Goal: Transaction & Acquisition: Subscribe to service/newsletter

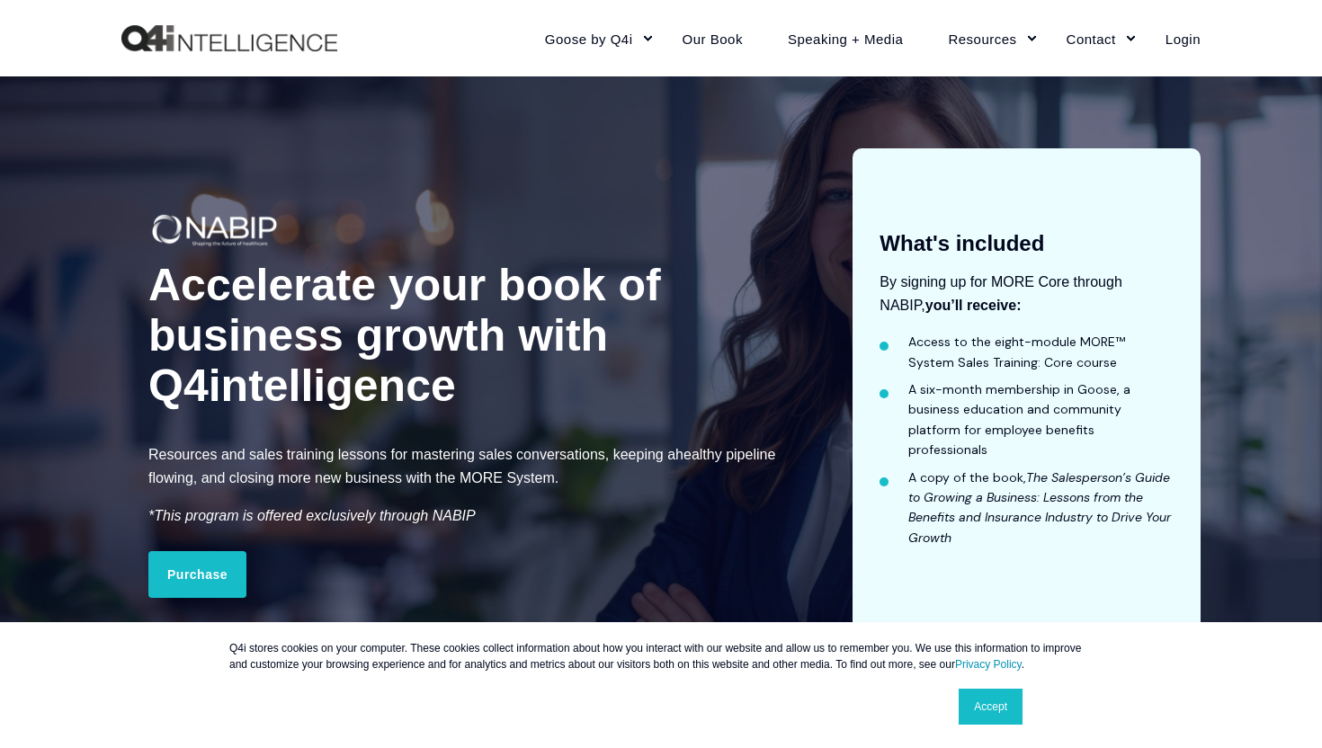
click at [494, 245] on div at bounding box center [477, 231] width 659 height 40
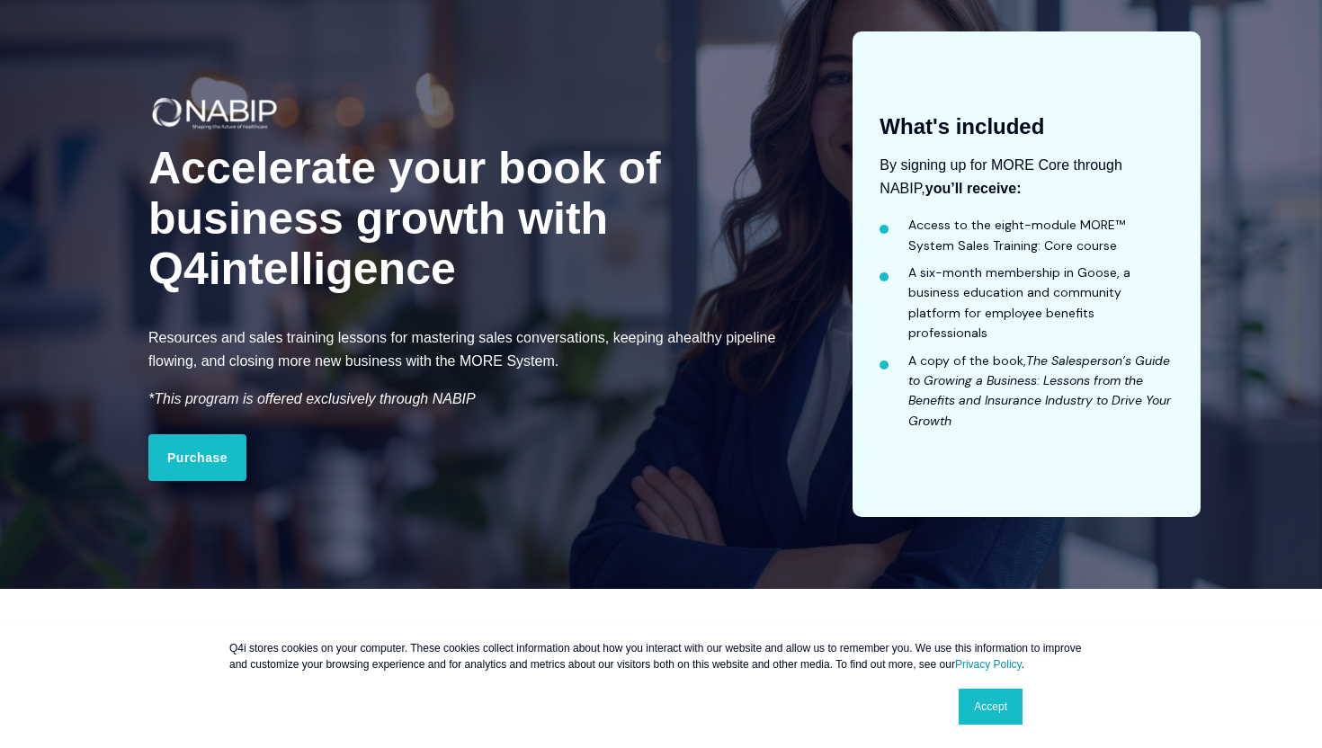
scroll to position [143, 0]
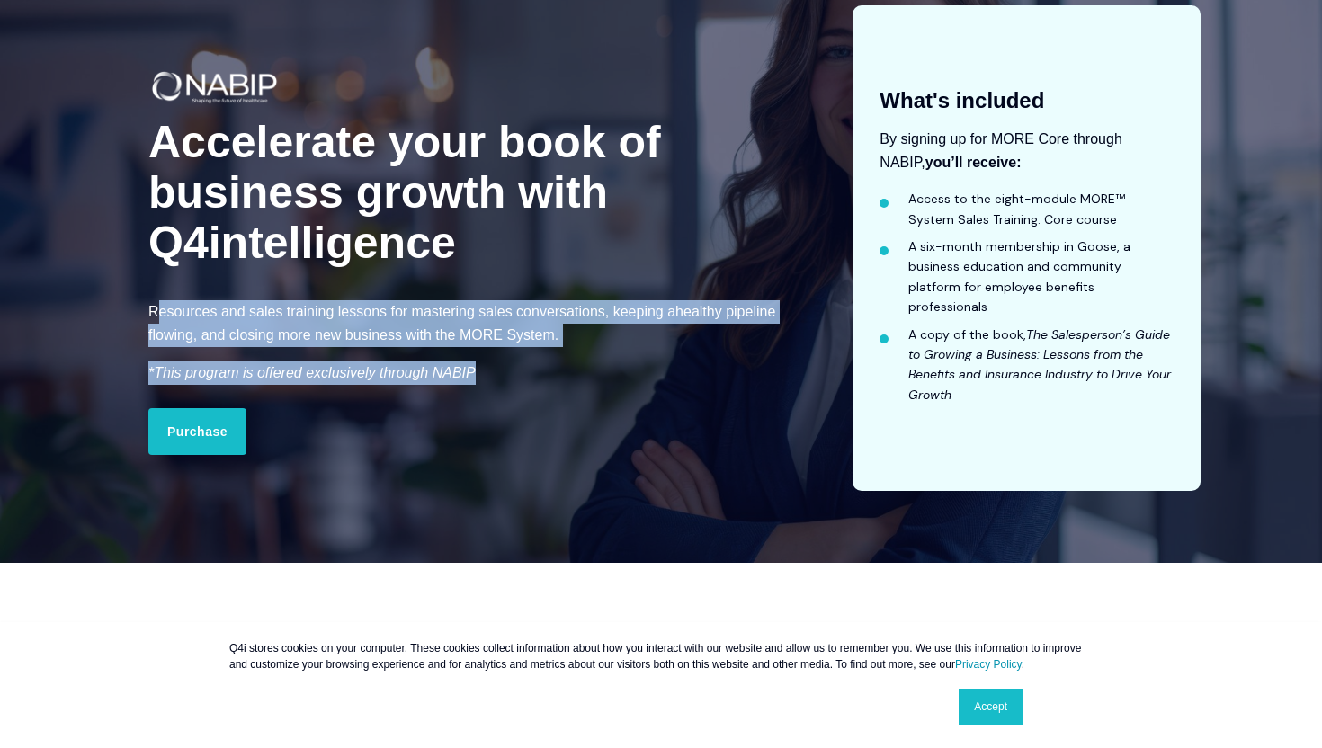
drag, startPoint x: 156, startPoint y: 312, endPoint x: 513, endPoint y: 404, distance: 368.6
click at [513, 404] on div "Accelerate your book of business growth with Q4intelligence Resources and sales…" at bounding box center [477, 248] width 713 height 486
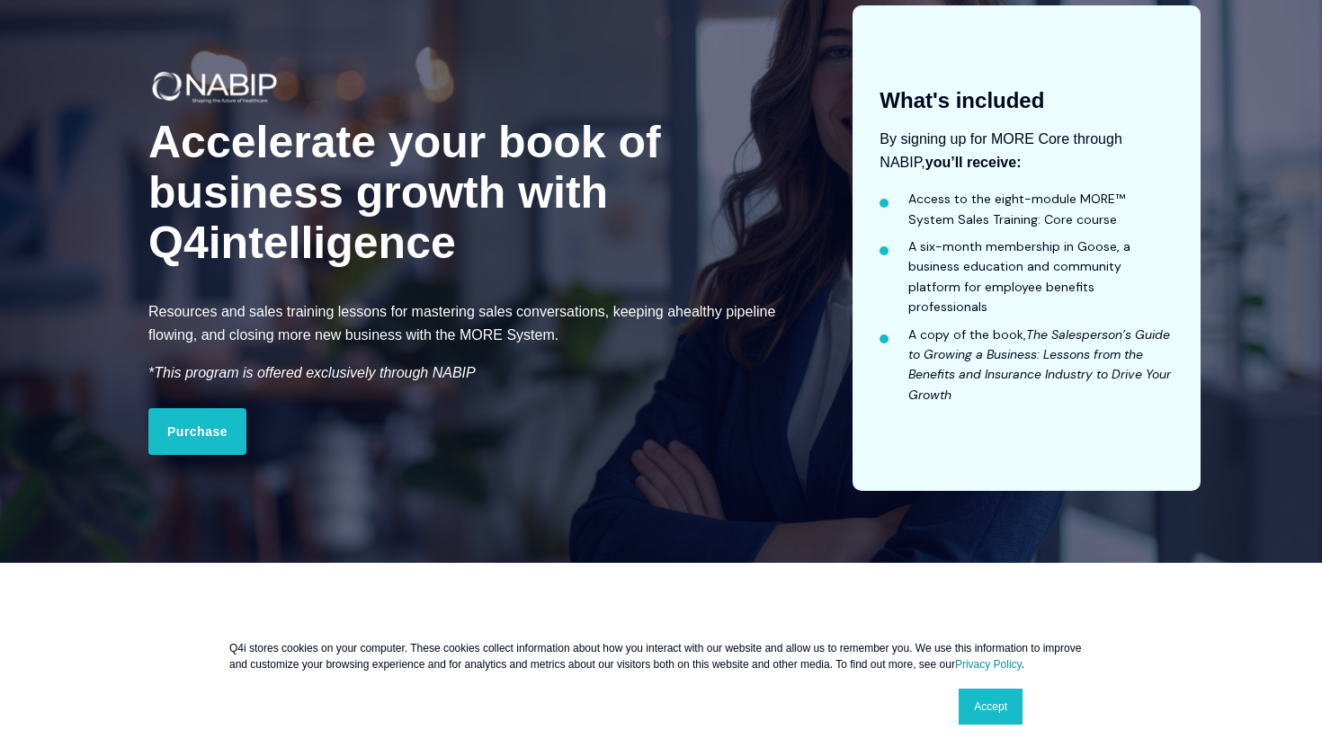
click at [655, 478] on div "Accelerate your book of business growth with Q4intelligence Resources and sales…" at bounding box center [477, 248] width 713 height 486
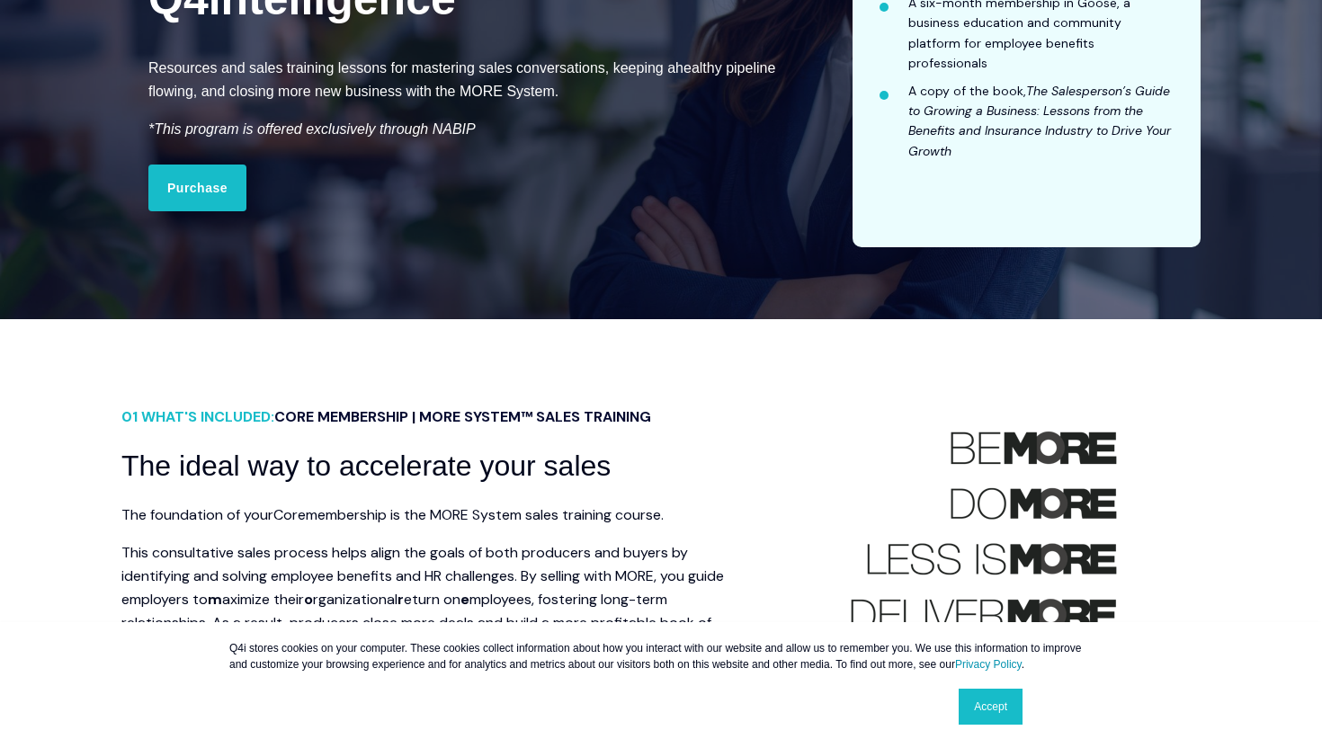
click at [975, 705] on link "Accept" at bounding box center [991, 707] width 64 height 36
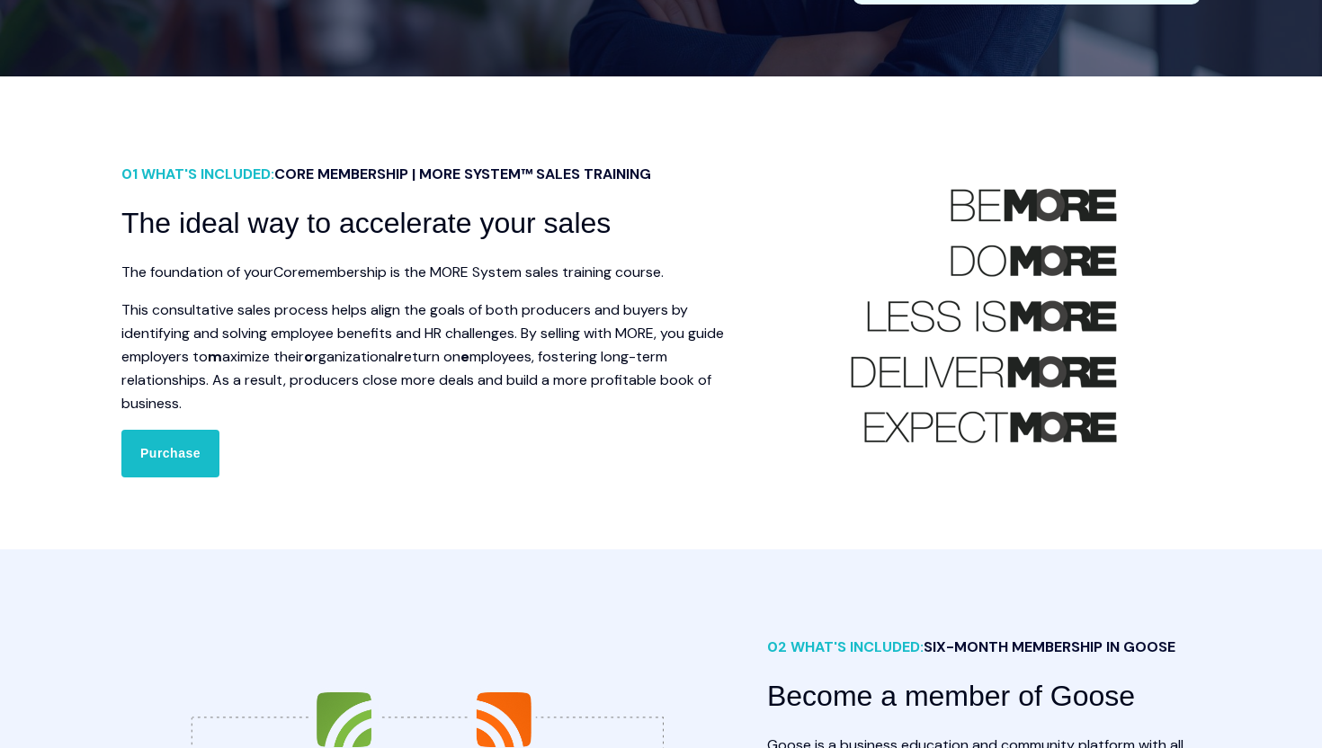
scroll to position [675, 0]
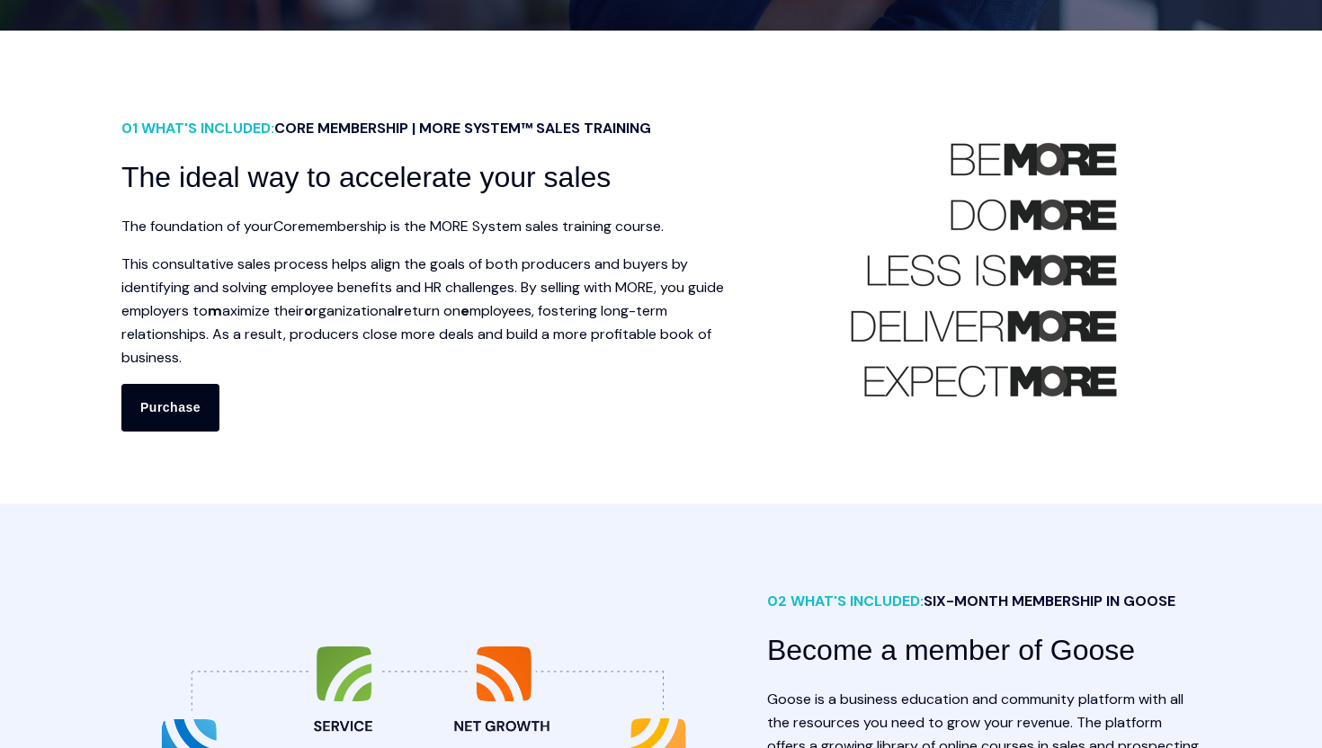
click at [193, 406] on link "Purchase" at bounding box center [170, 407] width 98 height 47
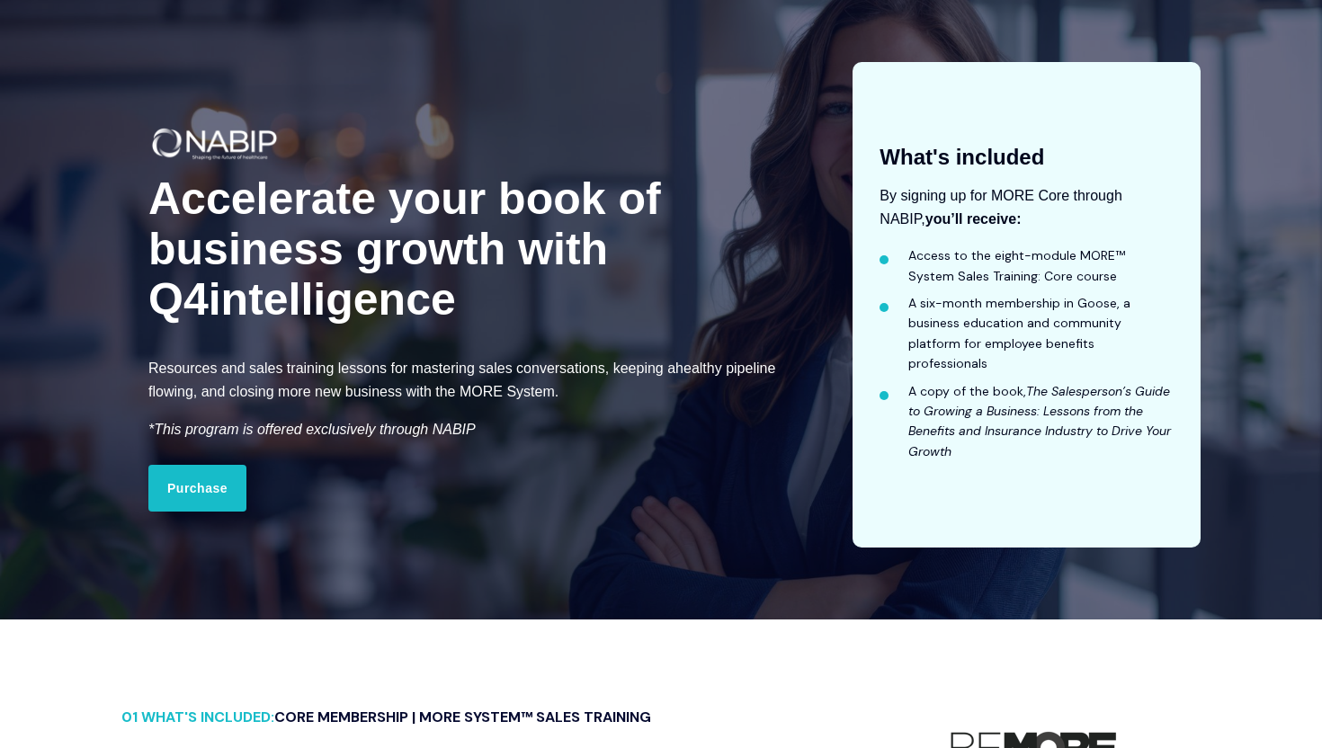
scroll to position [0, 0]
